Goal: Task Accomplishment & Management: Manage account settings

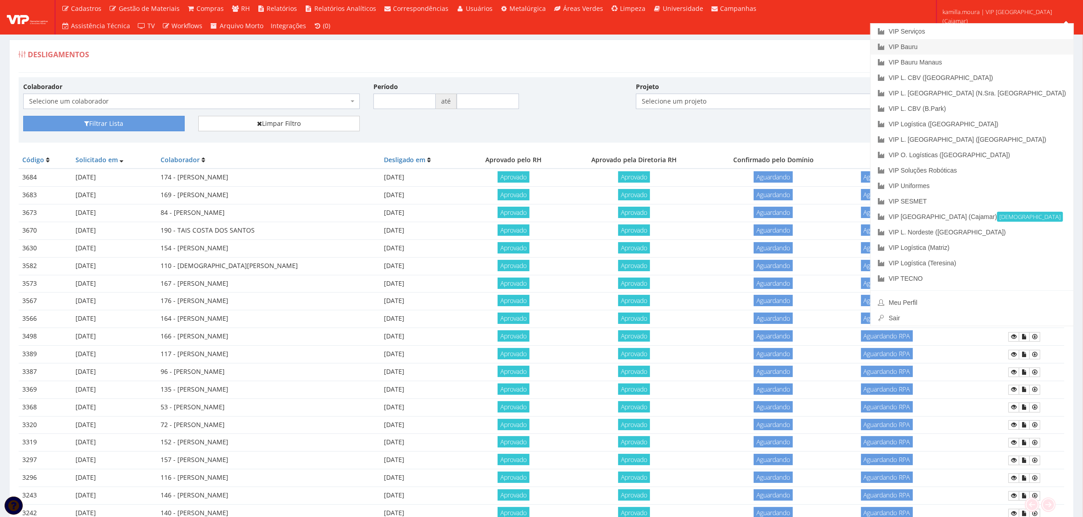
click at [998, 49] on link "VIP Bauru" at bounding box center [971, 46] width 203 height 15
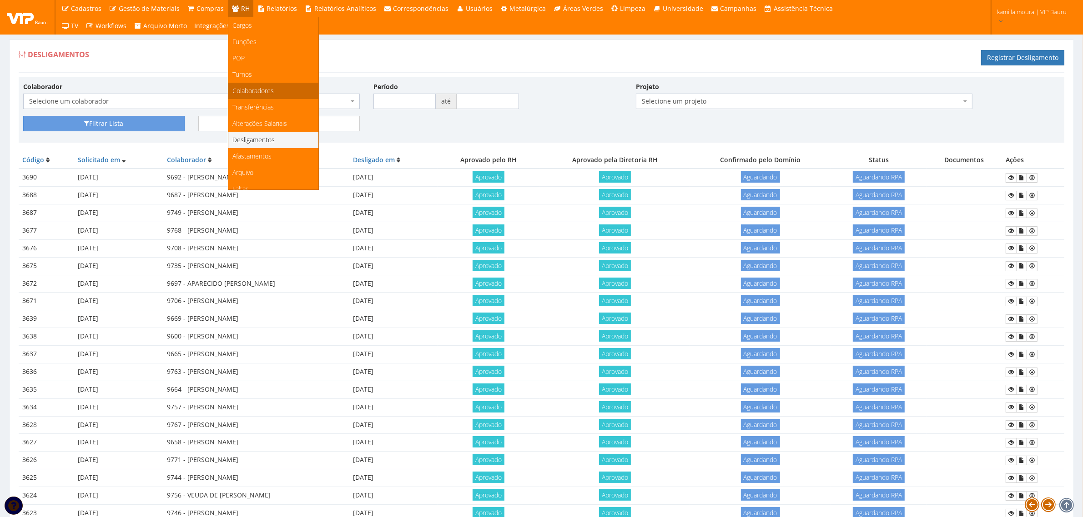
click at [262, 94] on span "Colaboradores" at bounding box center [253, 90] width 41 height 9
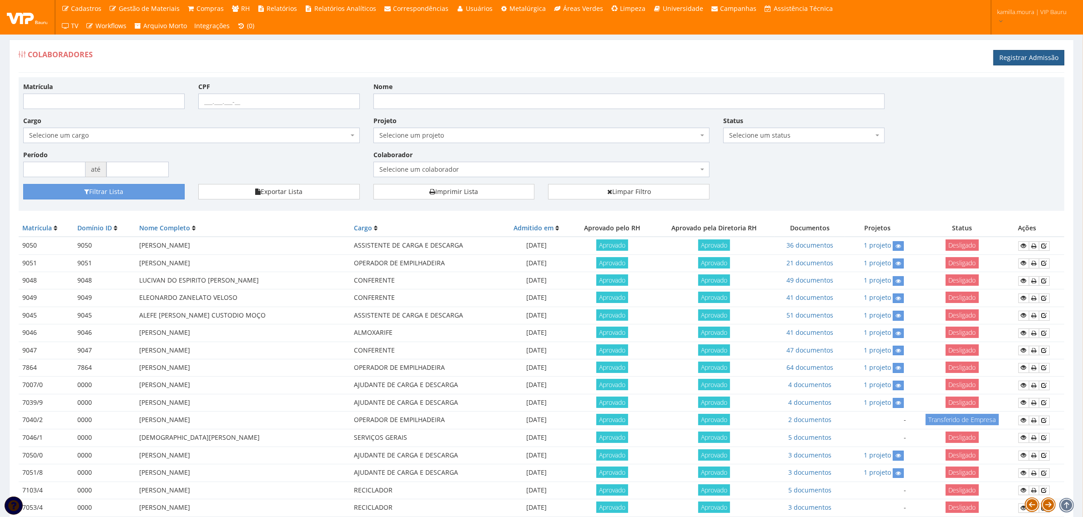
click at [1018, 59] on link "Registrar Admissão" at bounding box center [1028, 57] width 71 height 15
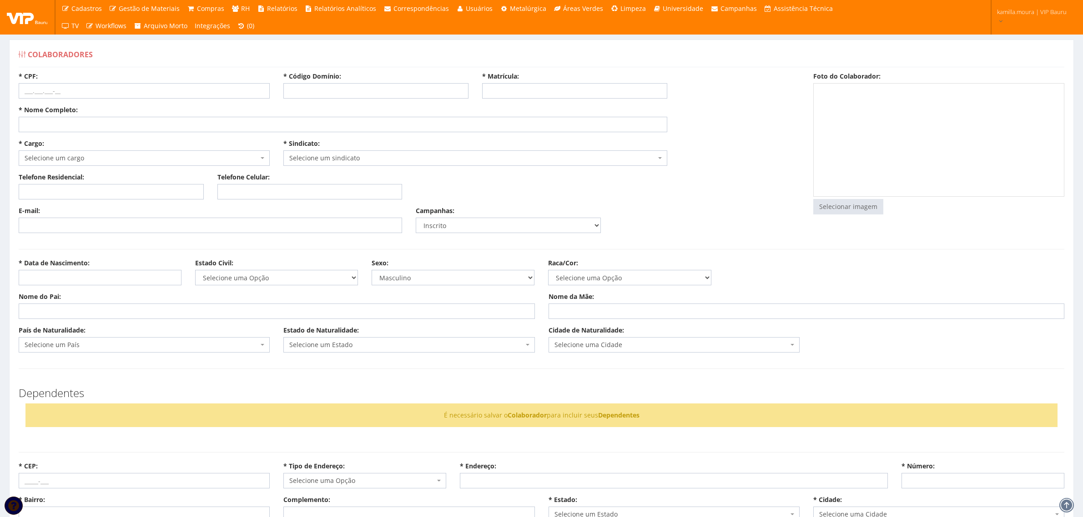
select select
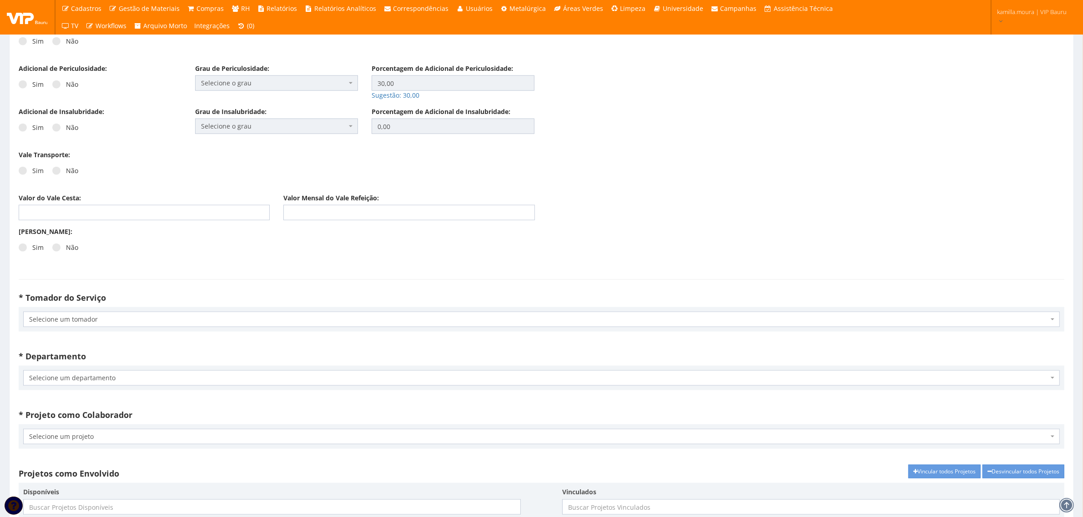
scroll to position [1421, 0]
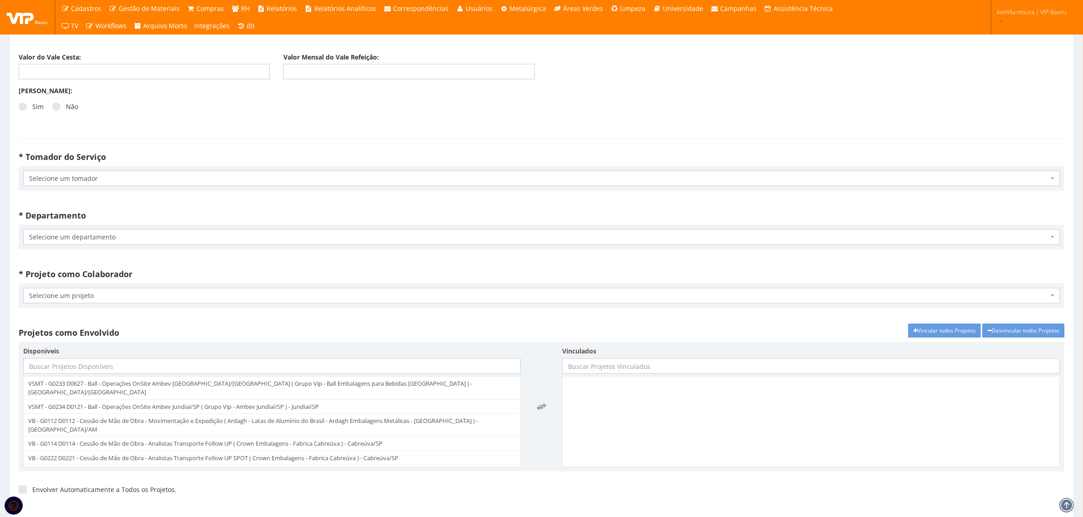
click at [126, 180] on span "Selecione um tomador" at bounding box center [538, 178] width 1019 height 9
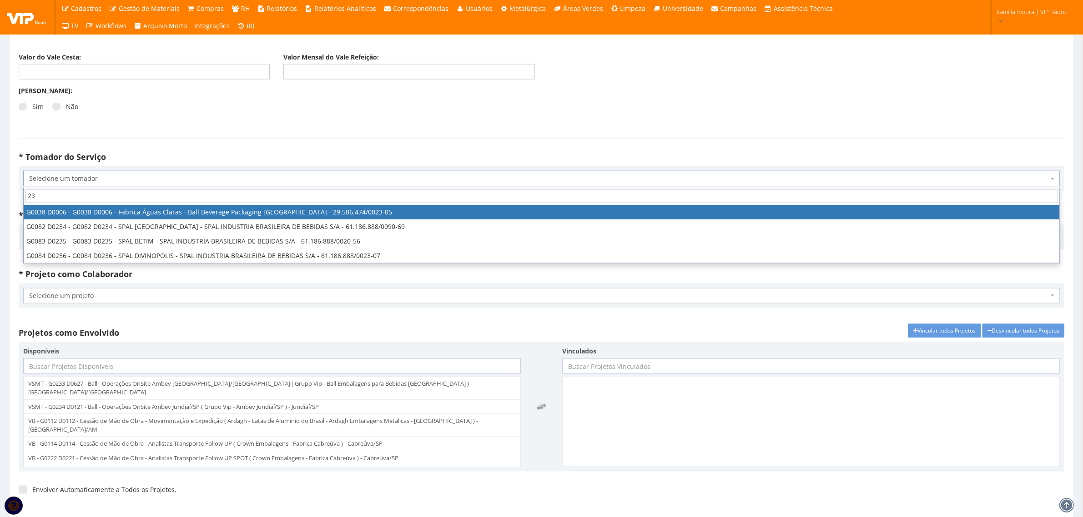
type input "2"
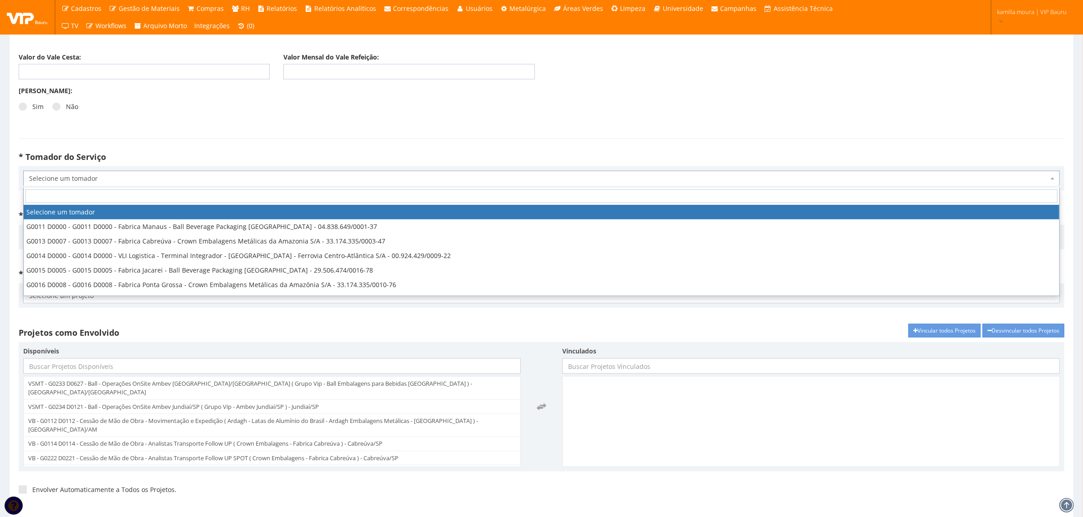
click at [126, 180] on span "Selecione um tomador" at bounding box center [538, 178] width 1019 height 9
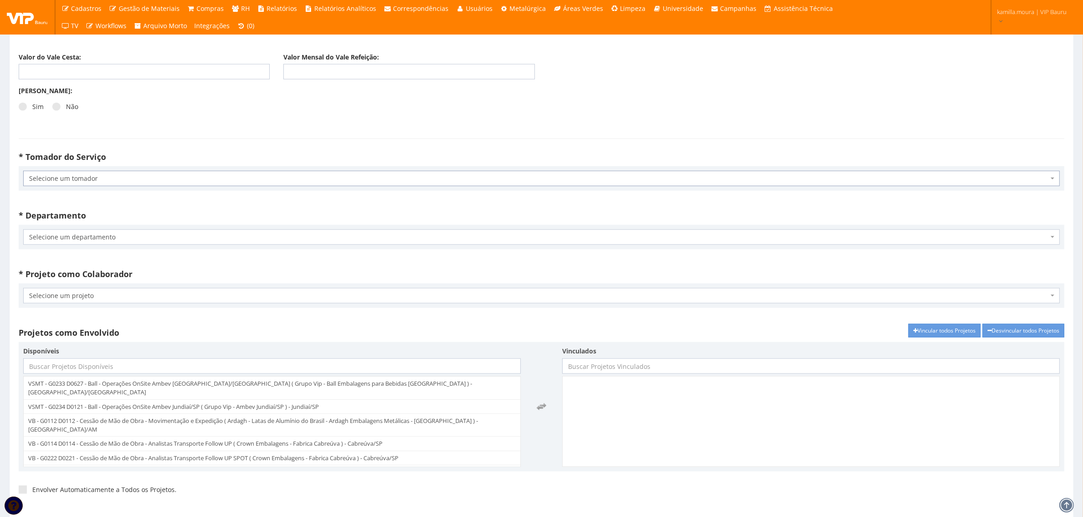
click at [96, 239] on span "Selecione um departamento" at bounding box center [538, 237] width 1019 height 9
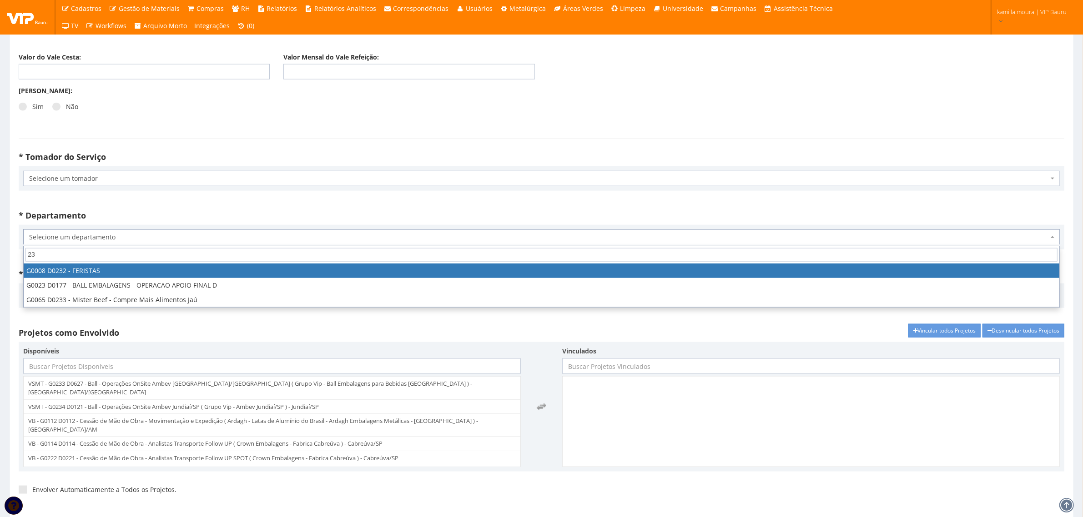
type input "2"
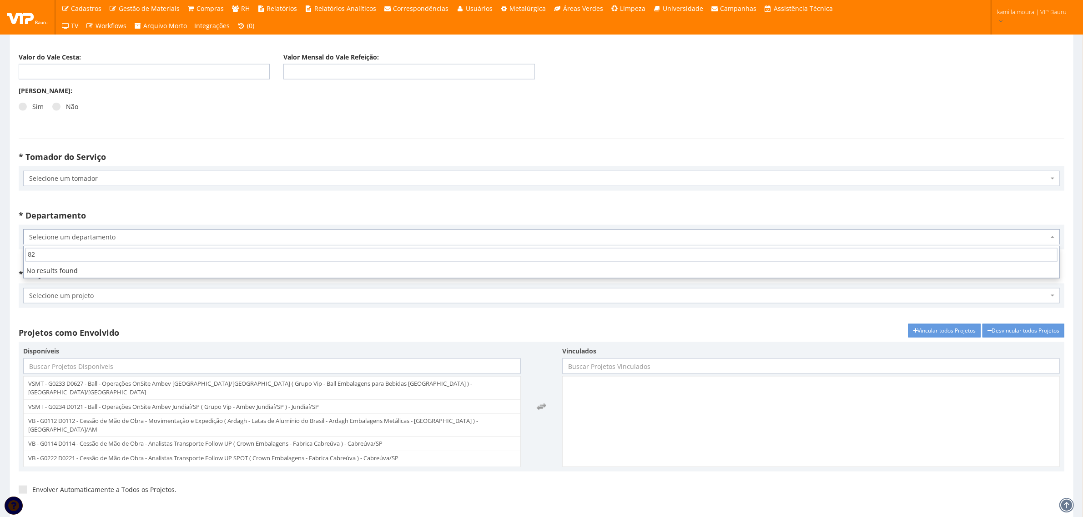
type input "8"
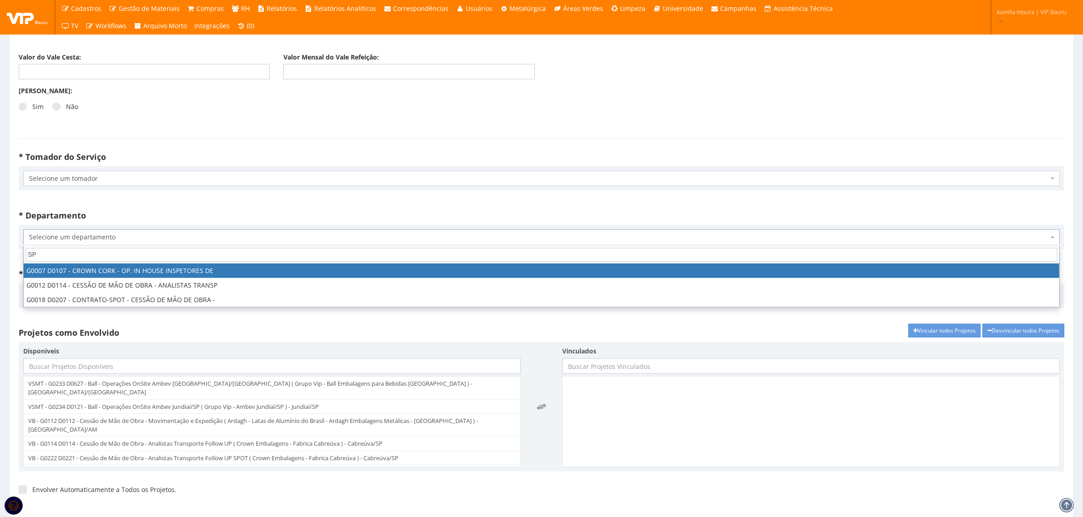
type input "S"
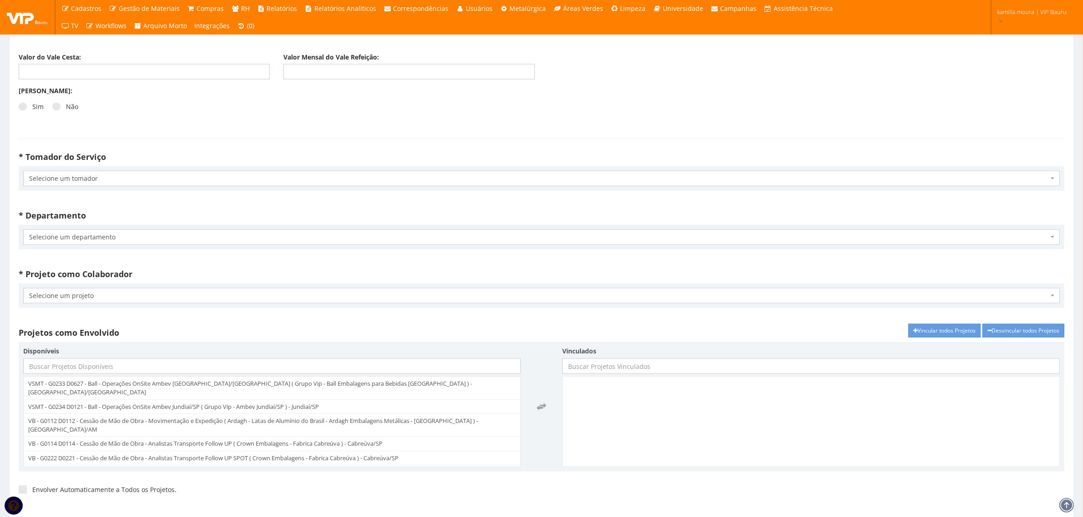
click at [179, 200] on div "* Tomador do Serviço Selecione um tomador G0011 D0000 - G0011 D0000 - Fabrica M…" at bounding box center [541, 174] width 1059 height 52
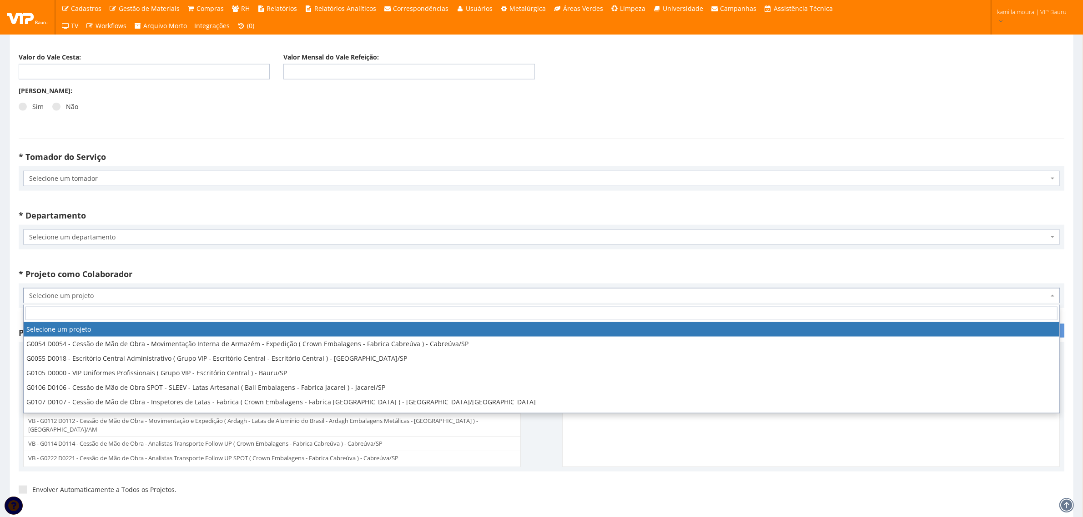
click at [110, 299] on span "Selecione um projeto" at bounding box center [538, 295] width 1019 height 9
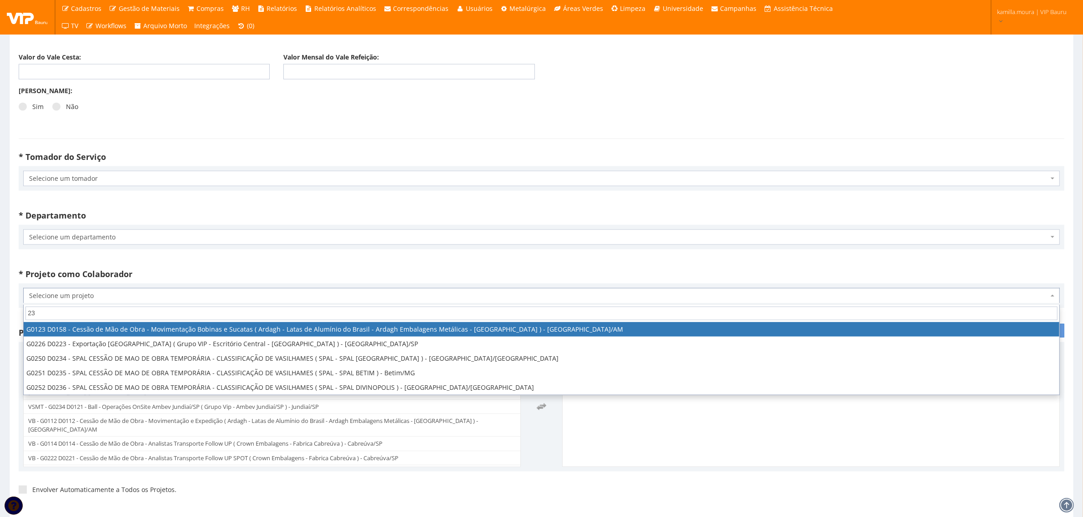
type input "2"
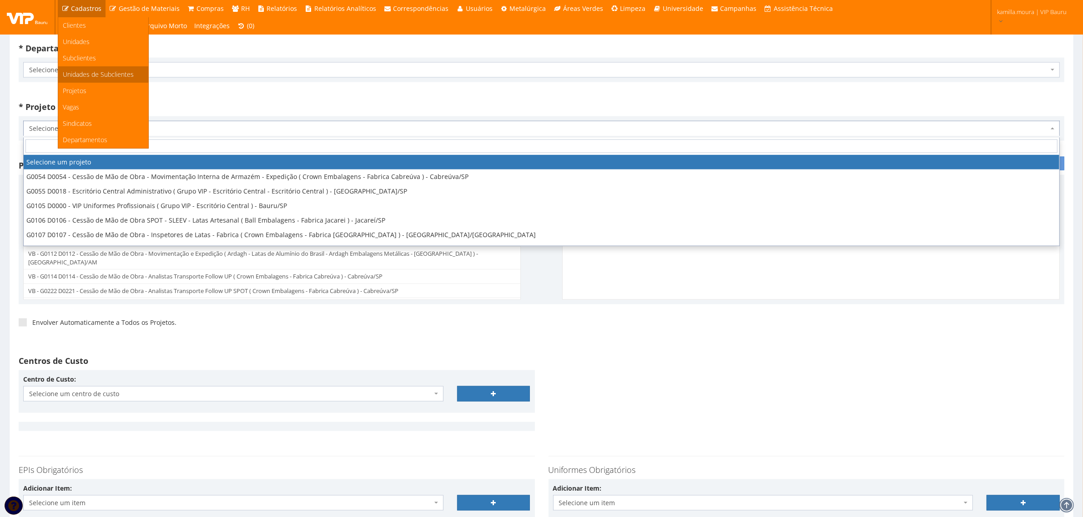
scroll to position [1591, 0]
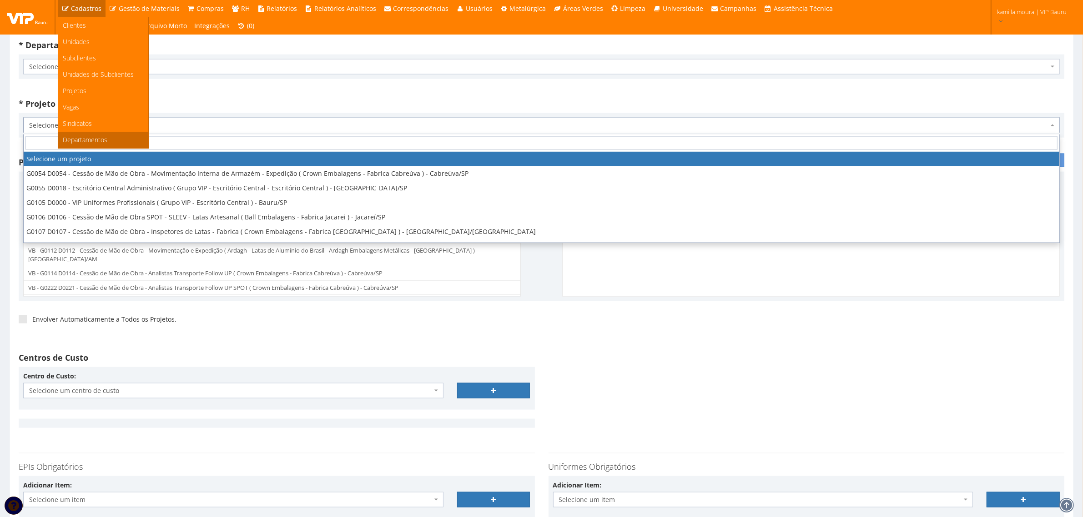
click at [99, 140] on span "Departamentos" at bounding box center [85, 139] width 45 height 9
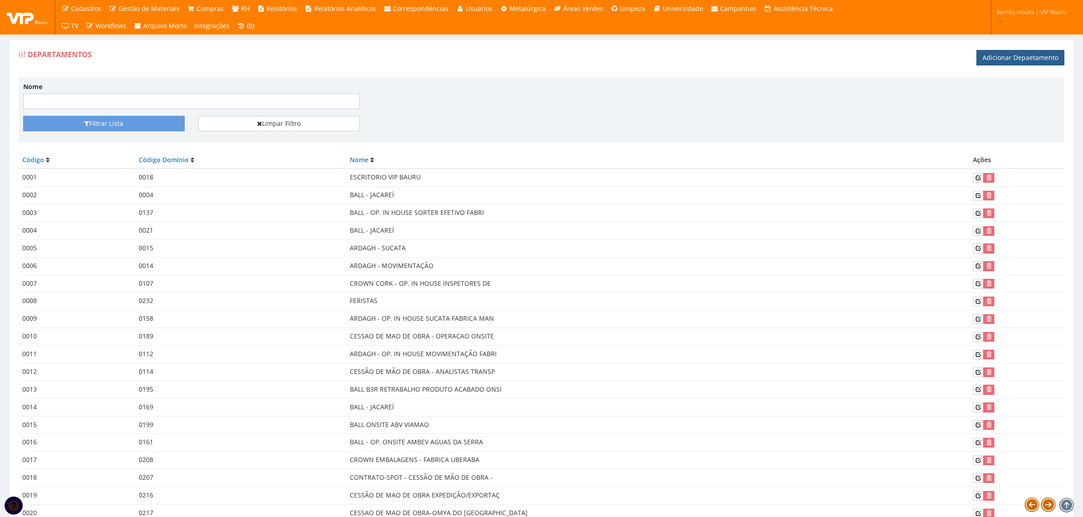
click at [1022, 59] on link "Adicionar Depaetamento" at bounding box center [1020, 57] width 88 height 15
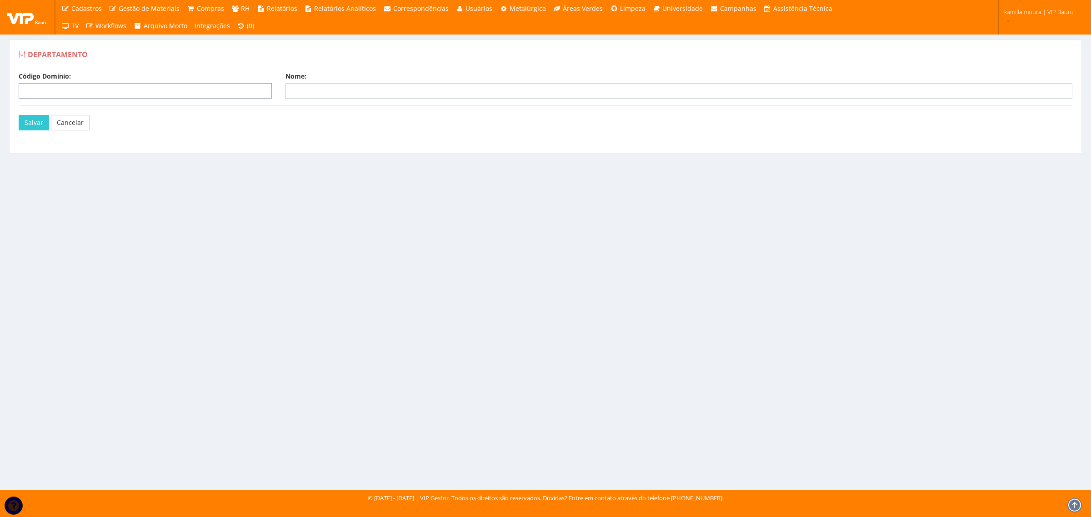
click at [103, 92] on input "Código Domínio:" at bounding box center [145, 90] width 253 height 15
type input "234"
click at [302, 94] on input "Nome:" at bounding box center [679, 90] width 787 height 15
type input "SPAL BELO HORIZONTE"
click at [27, 124] on button "Salvar" at bounding box center [34, 122] width 30 height 15
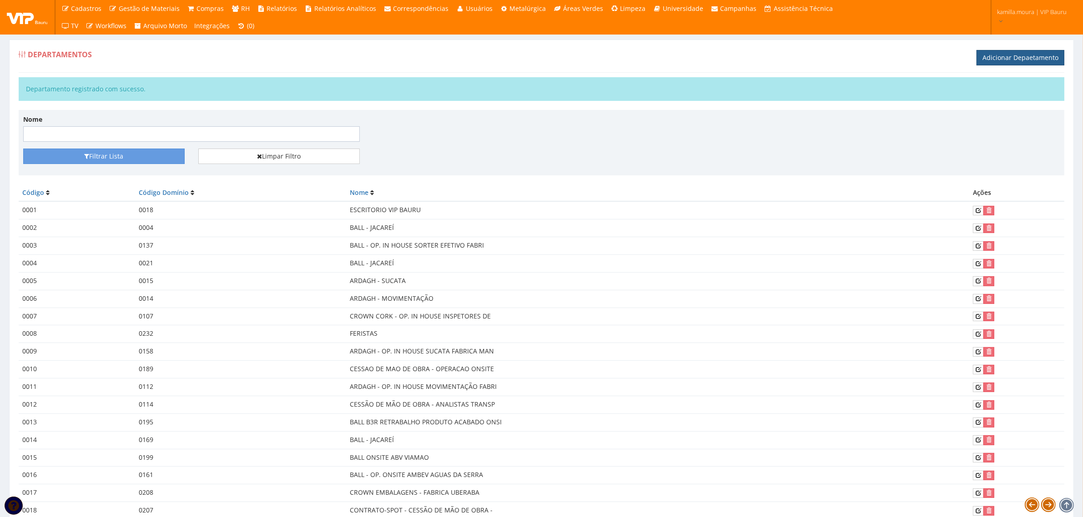
click at [999, 55] on link "Adicionar Depaetamento" at bounding box center [1020, 57] width 88 height 15
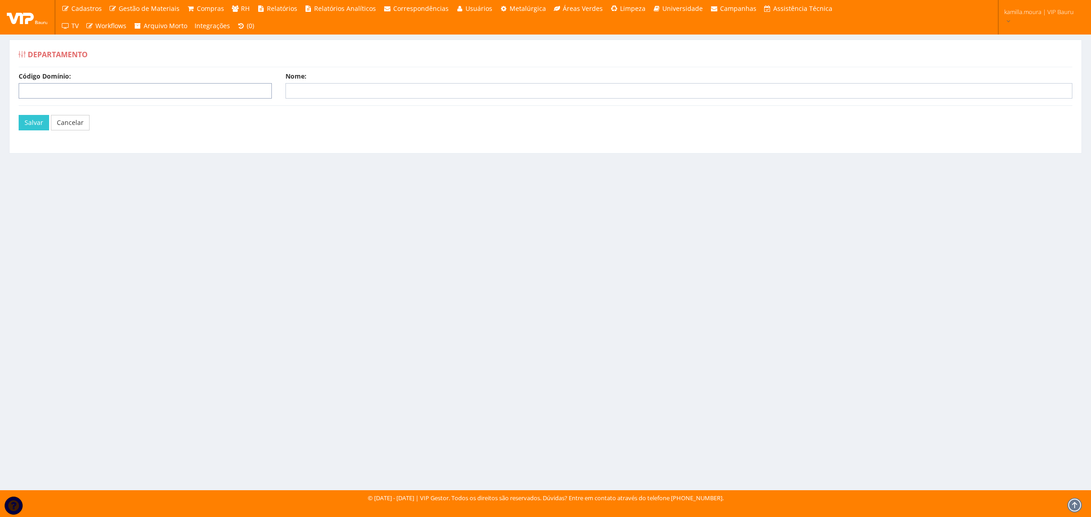
click at [104, 91] on input "Código Domínio:" at bounding box center [145, 90] width 253 height 15
type input "236"
click at [303, 88] on input "Nome:" at bounding box center [679, 90] width 787 height 15
type input "SPAL DIVINOPOLIS - [GEOGRAPHIC_DATA]"
click at [41, 126] on button "Salvar" at bounding box center [34, 122] width 30 height 15
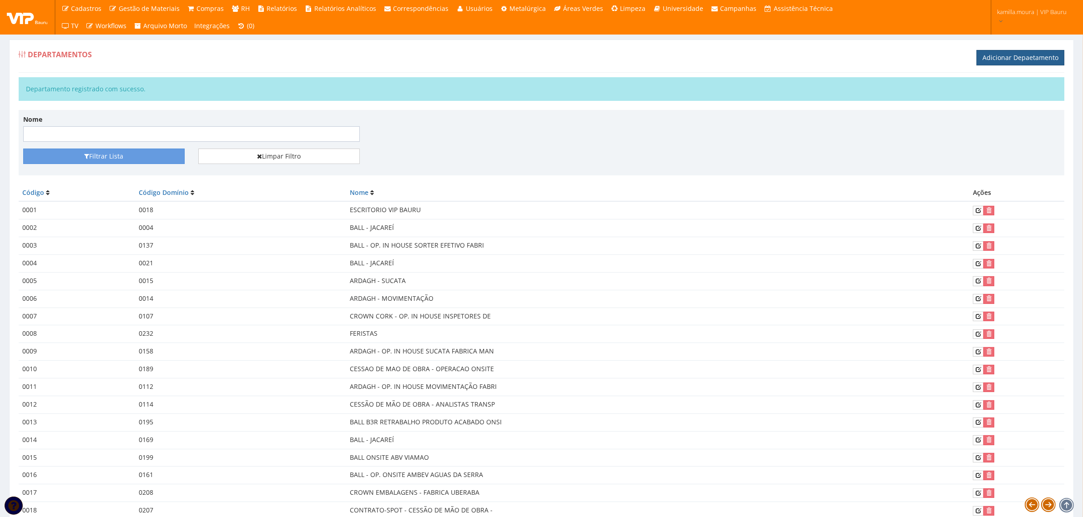
click at [994, 57] on link "Adicionar Depaetamento" at bounding box center [1020, 57] width 88 height 15
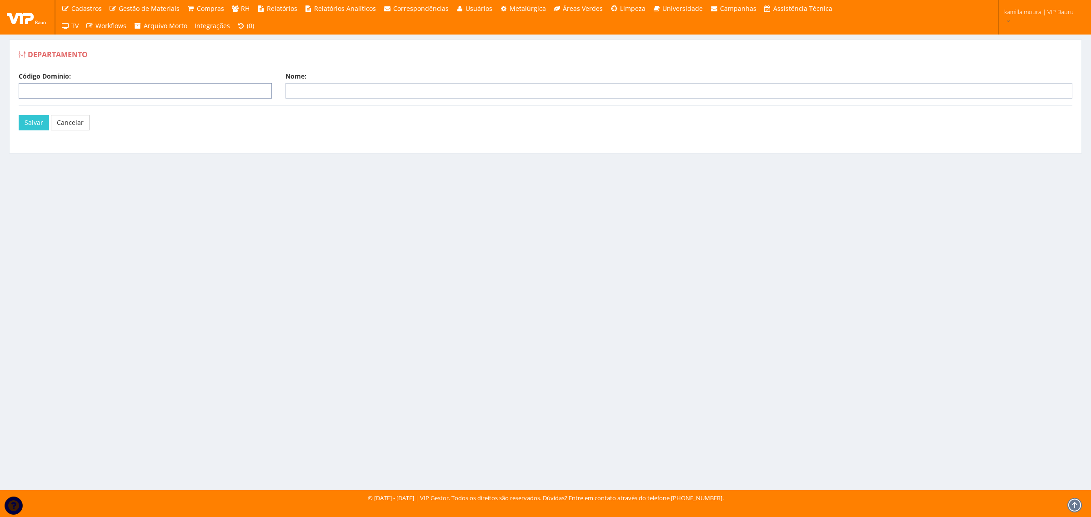
click at [115, 91] on input "Código Domínio:" at bounding box center [145, 90] width 253 height 15
type input "235"
click at [306, 92] on input "Nome:" at bounding box center [679, 90] width 787 height 15
type input "SPAL BETIM - MG"
click at [38, 124] on button "Salvar" at bounding box center [34, 122] width 30 height 15
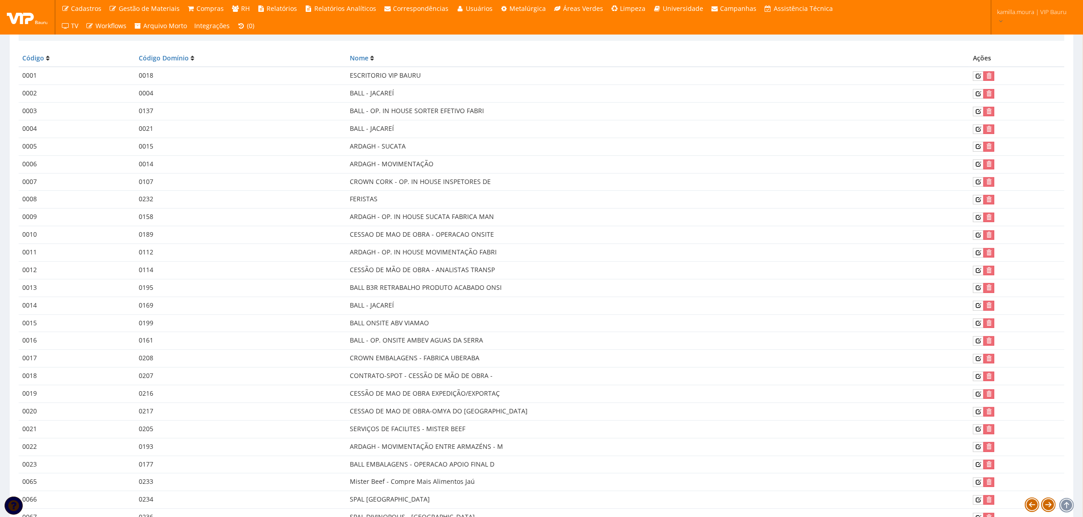
scroll to position [215, 0]
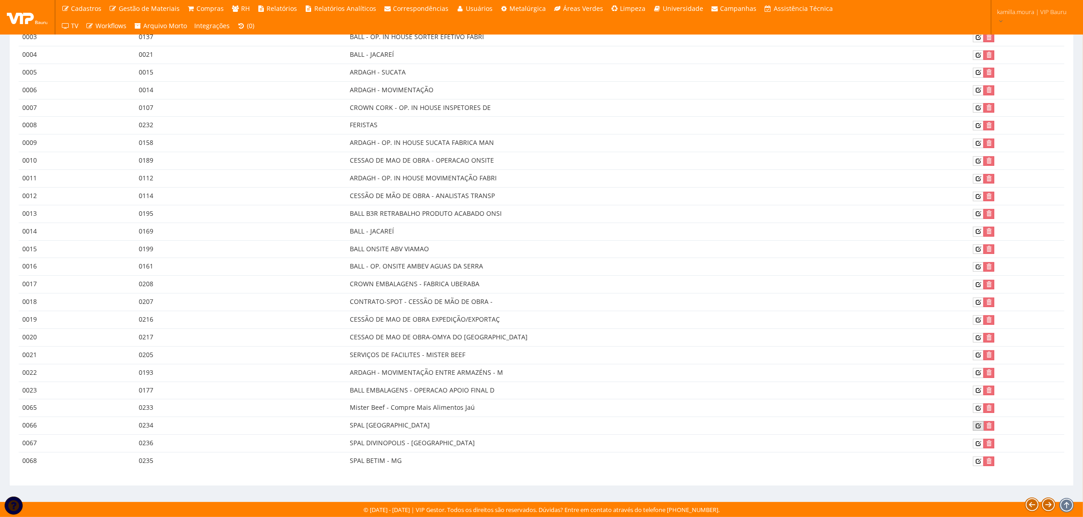
click at [975, 426] on icon at bounding box center [977, 426] width 5 height 6
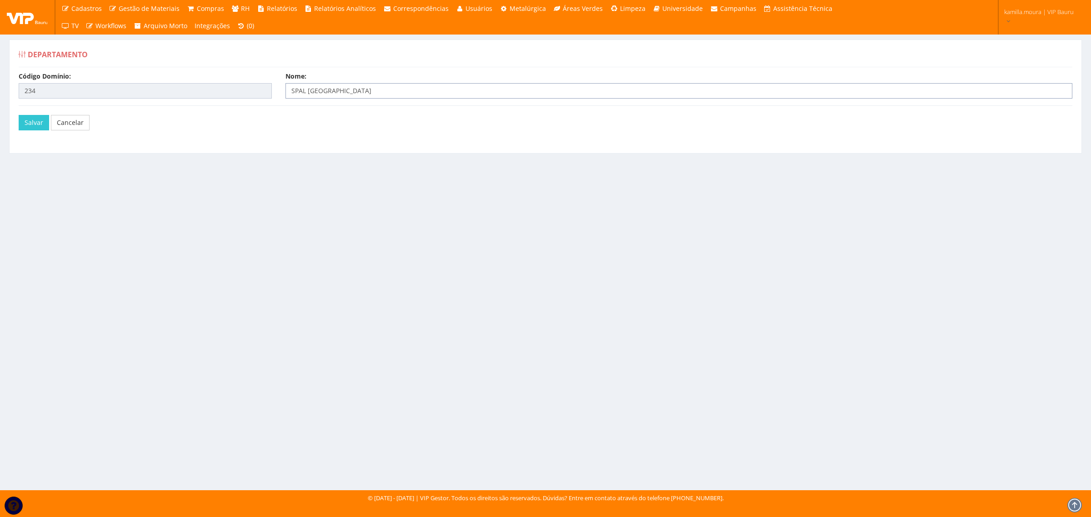
click at [406, 91] on input "SPAL [GEOGRAPHIC_DATA]" at bounding box center [679, 90] width 787 height 15
type input "SPAL [GEOGRAPHIC_DATA] - [GEOGRAPHIC_DATA]"
click at [34, 125] on button "Salvar" at bounding box center [34, 122] width 30 height 15
